Goal: Transaction & Acquisition: Purchase product/service

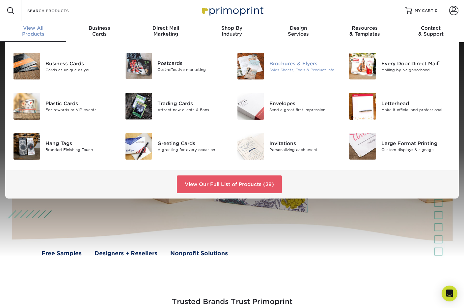
click at [264, 66] on div at bounding box center [250, 66] width 37 height 27
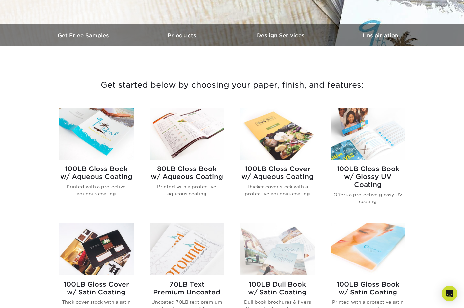
scroll to position [195, 0]
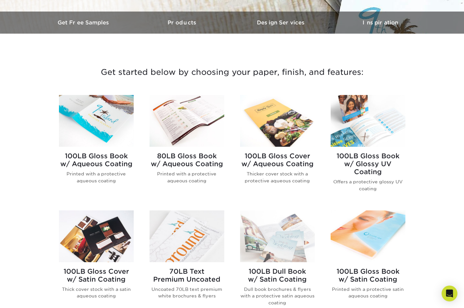
click at [286, 135] on img at bounding box center [277, 121] width 75 height 52
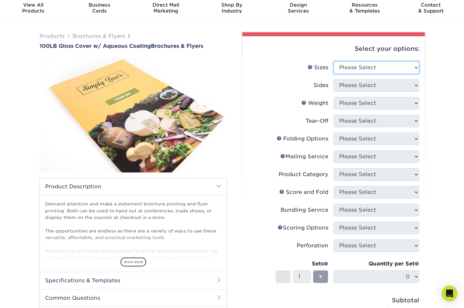
scroll to position [21, 0]
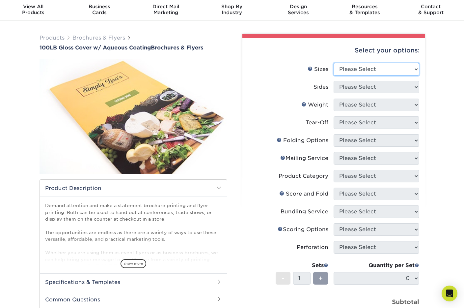
select select "8.50x11.00"
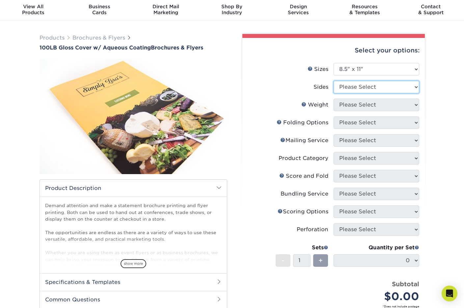
select select "13abbda7-1d64-4f25-8bb2-c179b224825d"
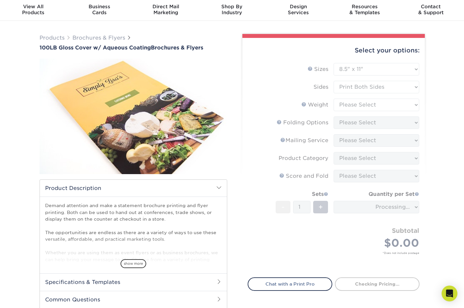
click at [360, 102] on form "Sizes Help Sizes Please Select 3.5" x 8.5" 3.5" x 11" 3.67" x 8.5" 4" x 8.5" 4"…" at bounding box center [334, 166] width 172 height 206
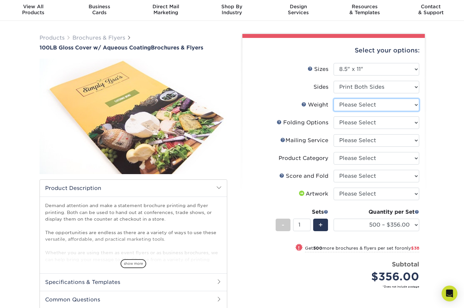
select select "100LB"
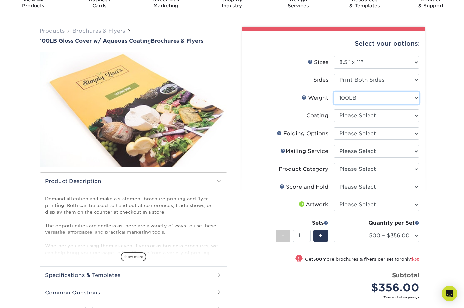
scroll to position [33, 0]
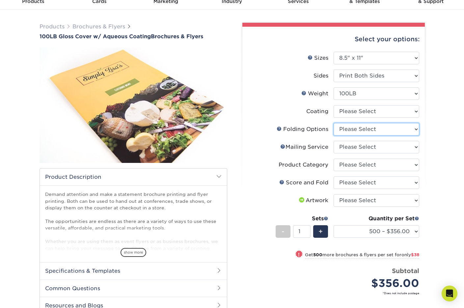
select select "9b1d5825-34d1-4721-9874-ed79abb003d7"
